Goal: Find specific page/section: Find specific page/section

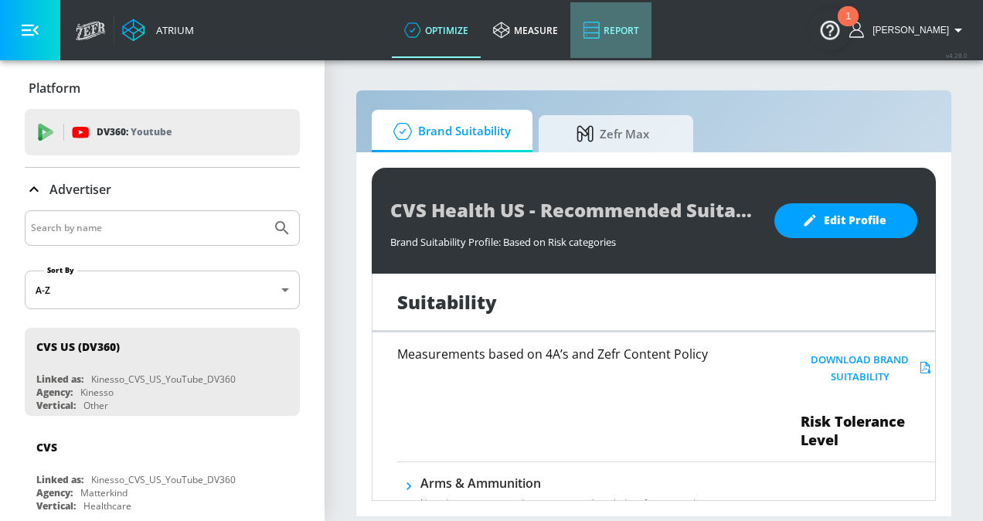
click at [616, 31] on link "Report" at bounding box center [610, 30] width 81 height 56
